Goal: Check status: Check status

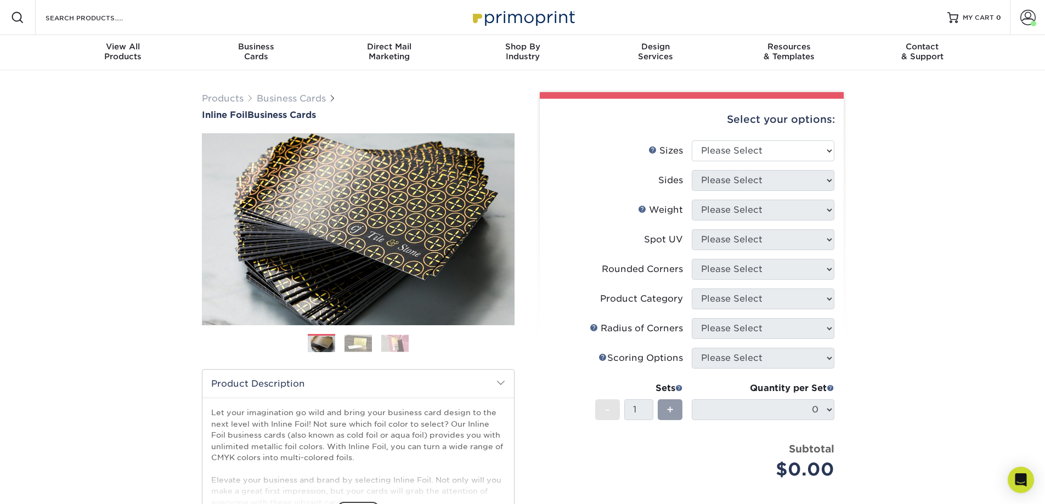
click at [1014, 17] on link "Account" at bounding box center [1027, 17] width 35 height 35
click at [925, 92] on link "Active Orders" at bounding box center [963, 92] width 138 height 15
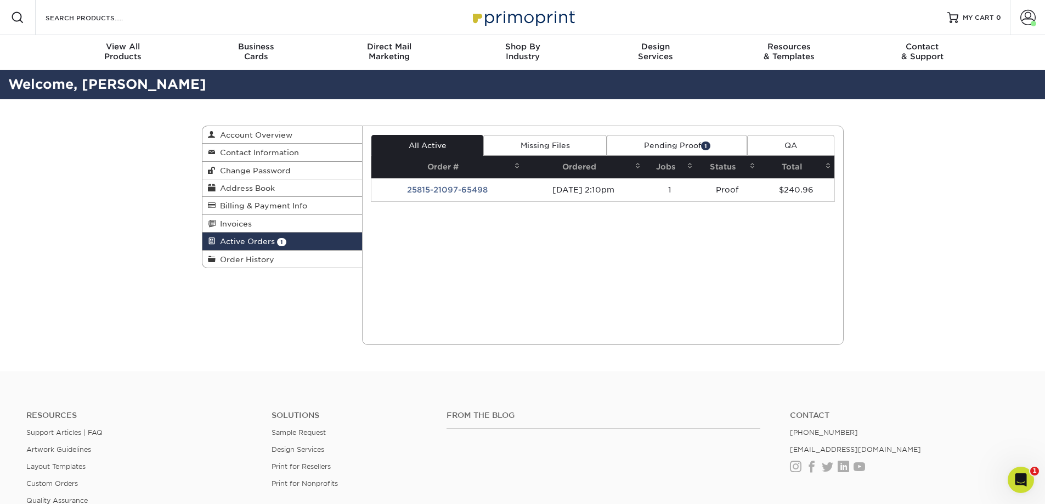
click at [684, 139] on link "Pending Proof 1" at bounding box center [677, 145] width 140 height 21
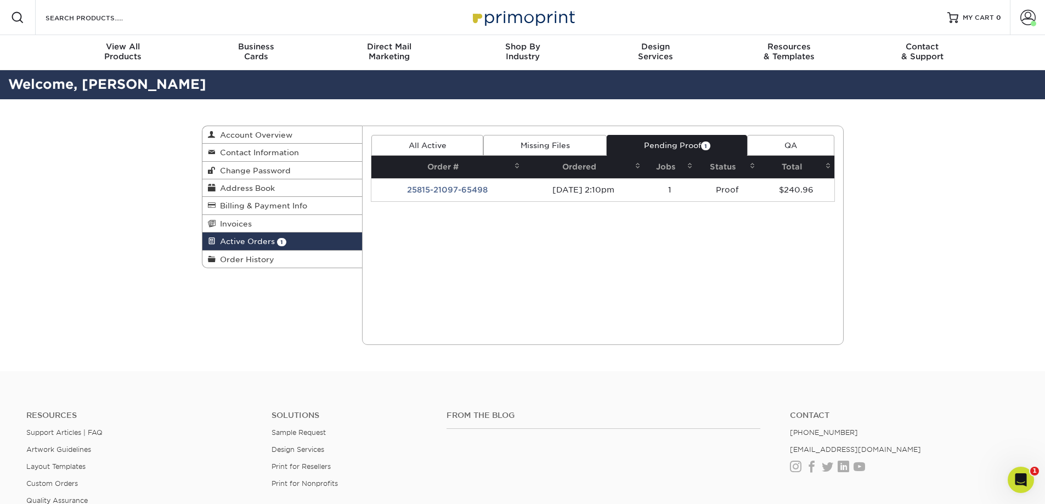
click at [475, 188] on td "25815-21097-65498" at bounding box center [447, 189] width 152 height 23
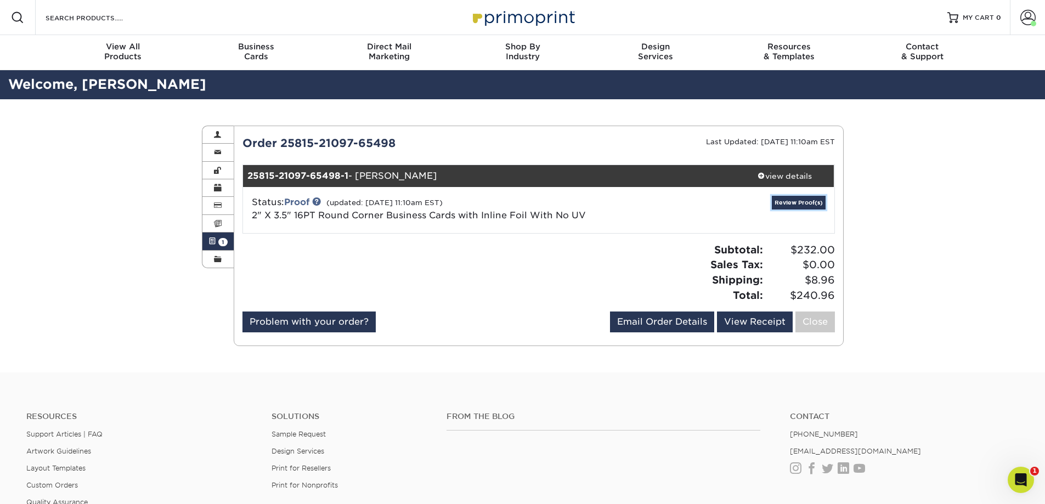
click at [798, 198] on link "Review Proof(s)" at bounding box center [799, 203] width 54 height 14
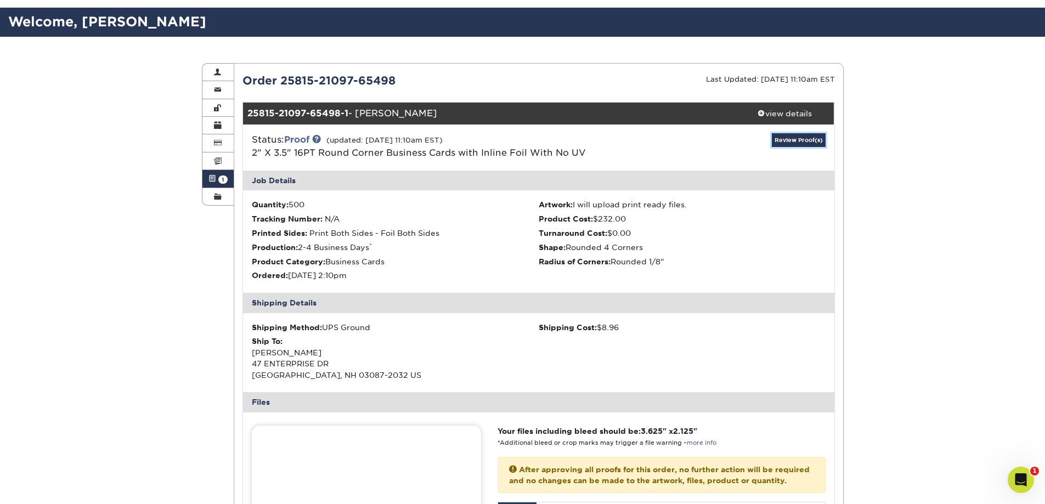
scroll to position [274, 0]
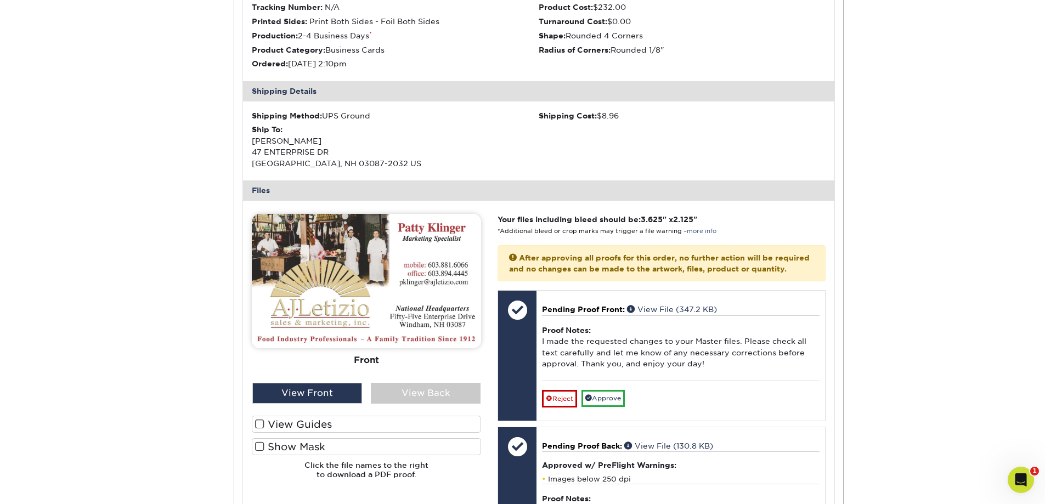
click at [452, 393] on div "View Back" at bounding box center [426, 393] width 110 height 21
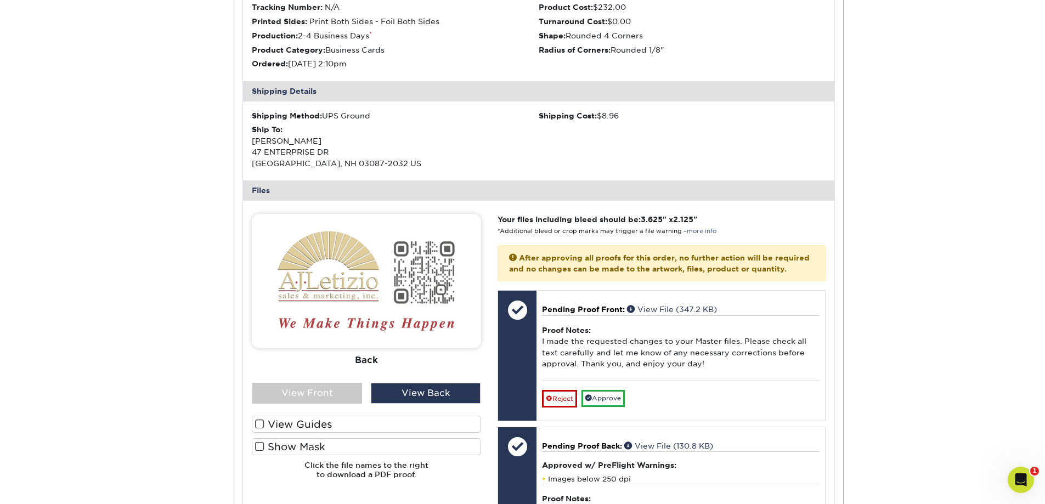
click at [335, 389] on div "View Front" at bounding box center [307, 393] width 110 height 21
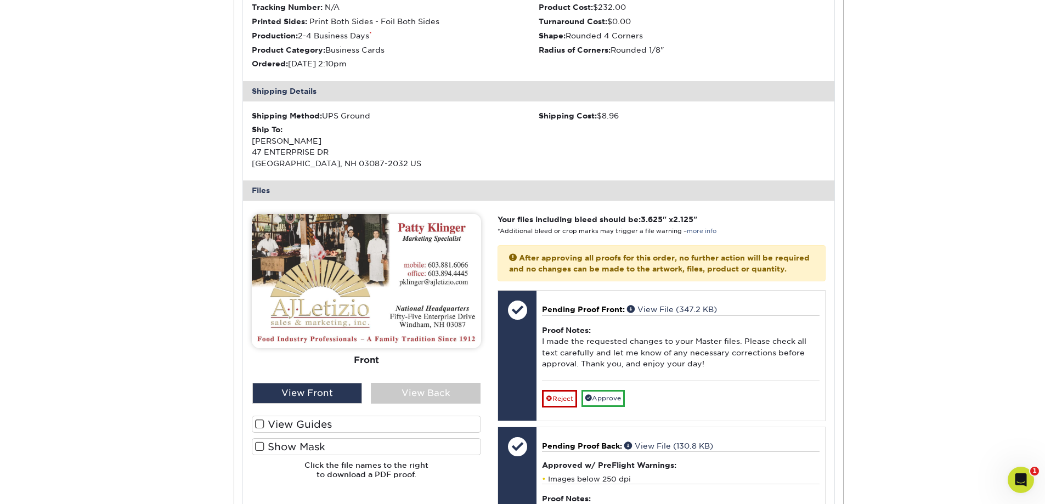
click at [388, 388] on div "View Back" at bounding box center [426, 393] width 110 height 21
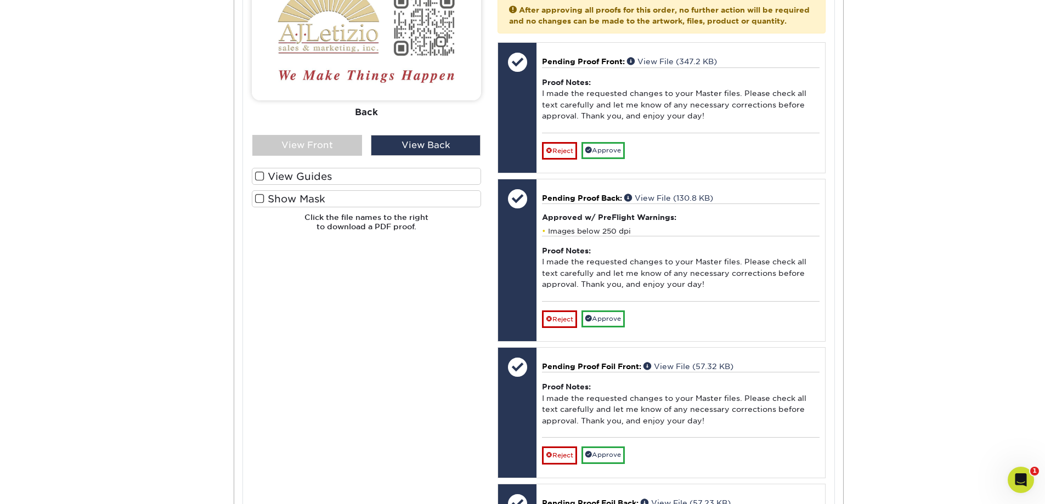
scroll to position [549, 0]
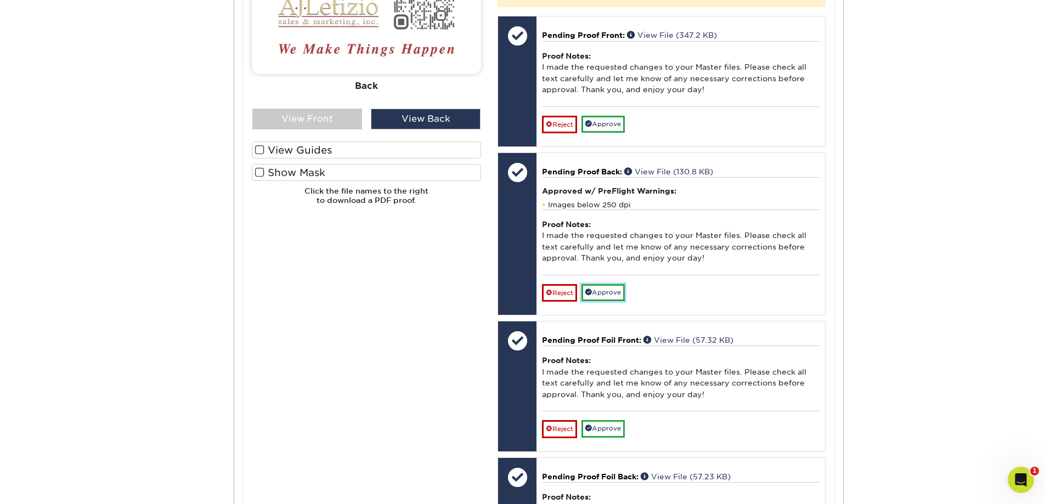
click at [608, 301] on link "Approve" at bounding box center [602, 292] width 43 height 17
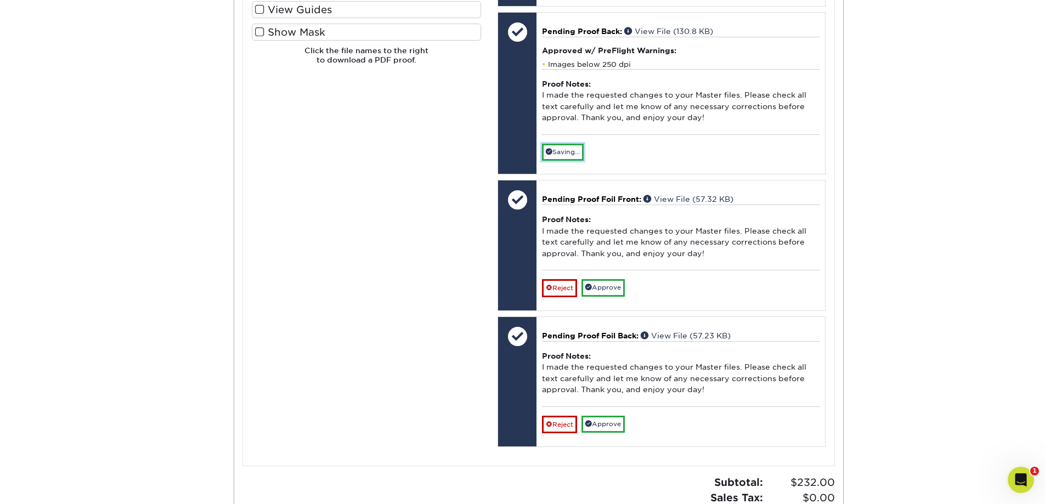
scroll to position [713, 0]
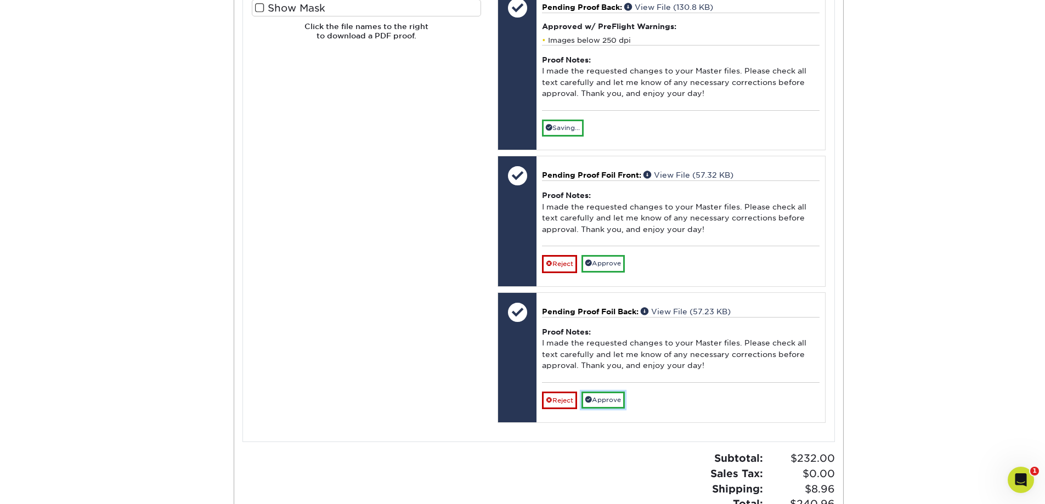
click at [612, 409] on link "Approve" at bounding box center [602, 400] width 43 height 17
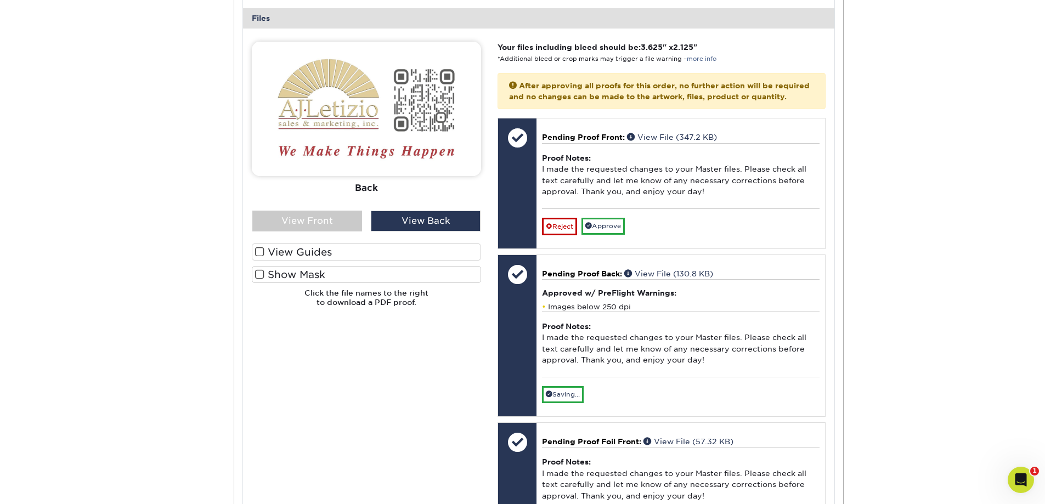
scroll to position [384, 0]
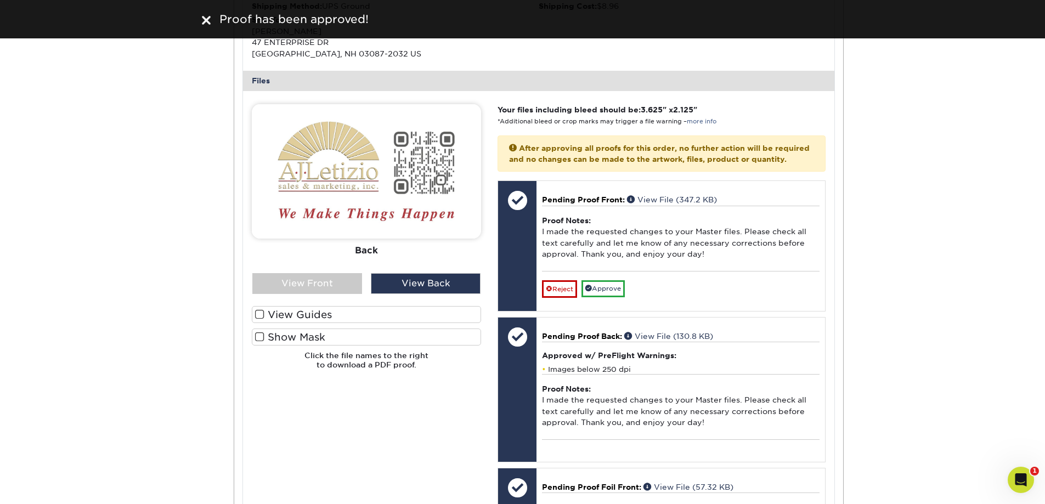
click at [331, 285] on div "View Front" at bounding box center [307, 283] width 110 height 21
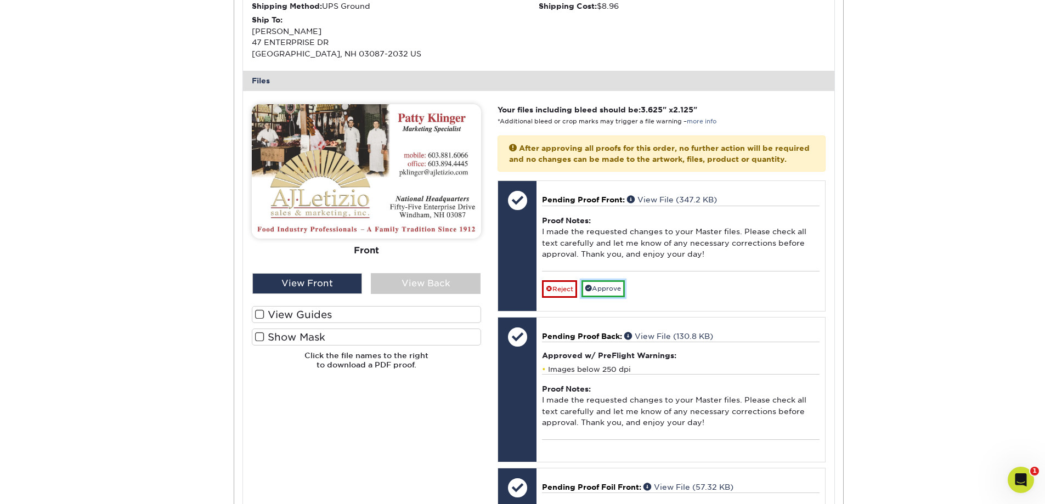
click at [615, 297] on link "Approve" at bounding box center [602, 288] width 43 height 17
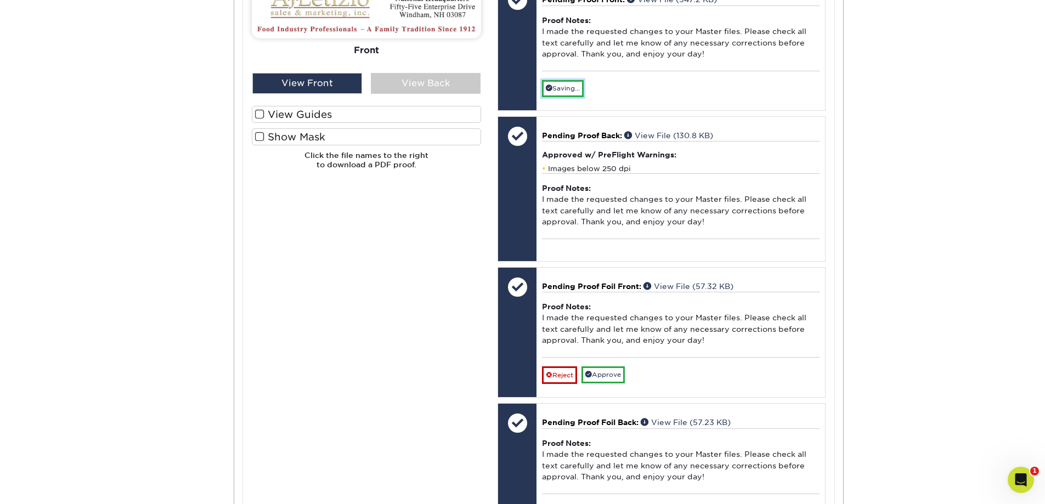
scroll to position [603, 0]
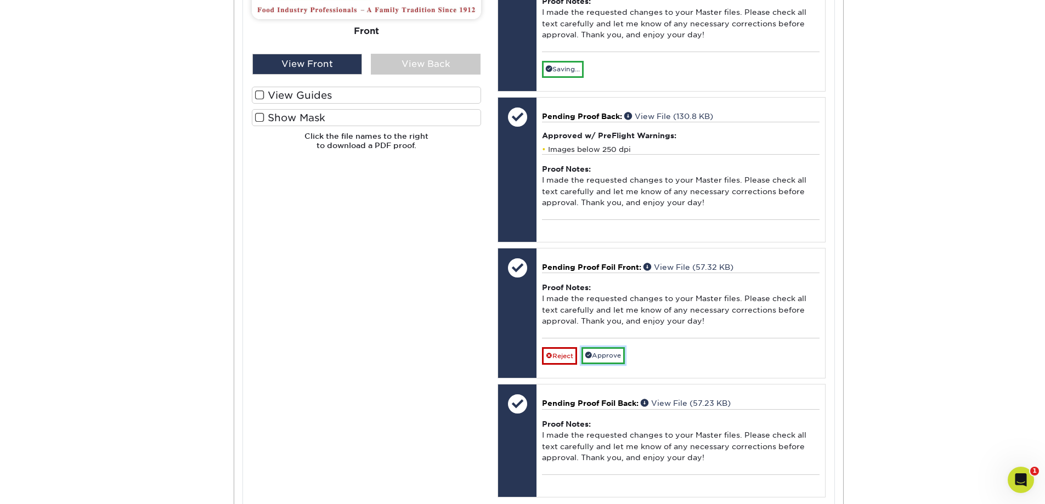
click at [614, 360] on link "Approve" at bounding box center [602, 355] width 43 height 17
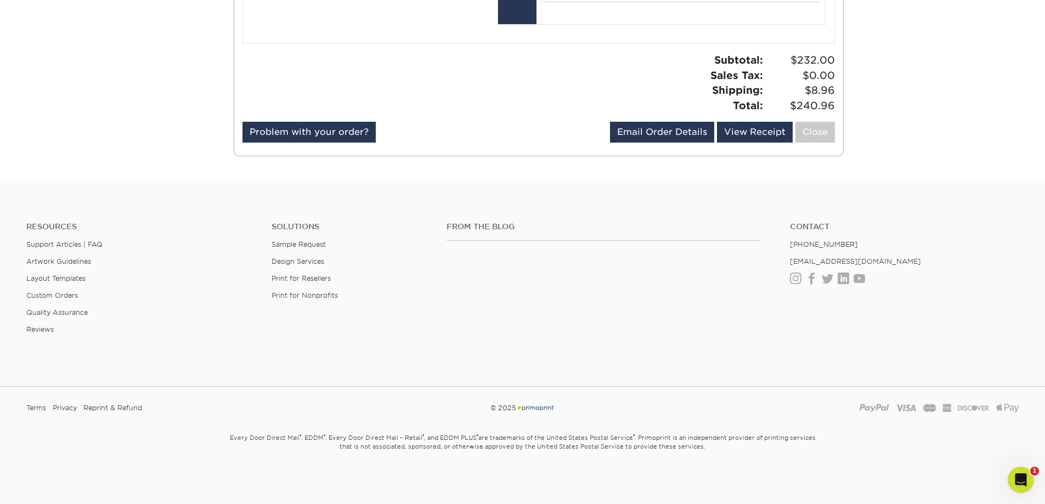
scroll to position [1042, 0]
click at [810, 143] on link "Close" at bounding box center [814, 132] width 39 height 21
